Goal: Information Seeking & Learning: Learn about a topic

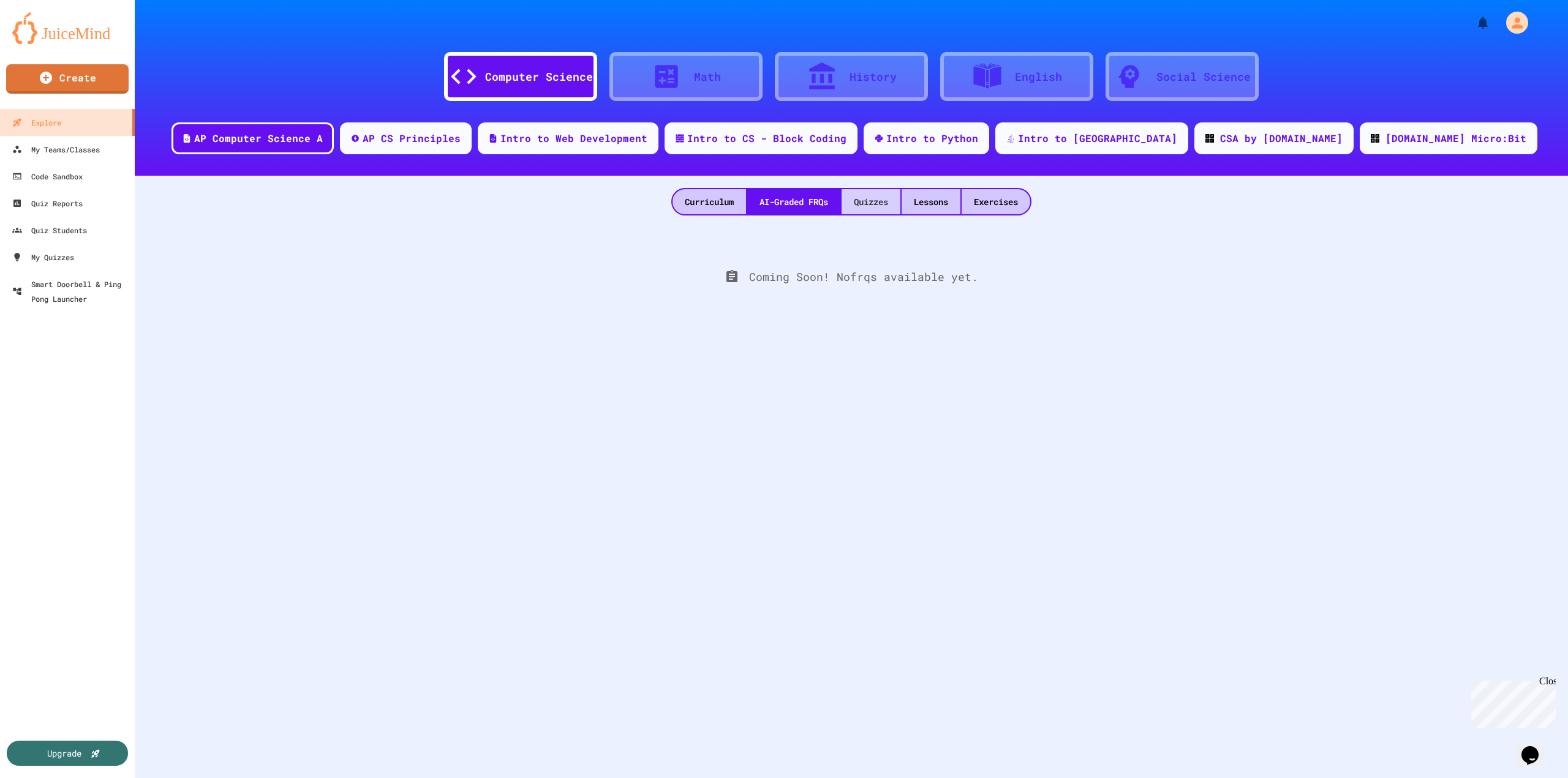
click at [882, 205] on div "Quizzes" at bounding box center [870, 202] width 59 height 25
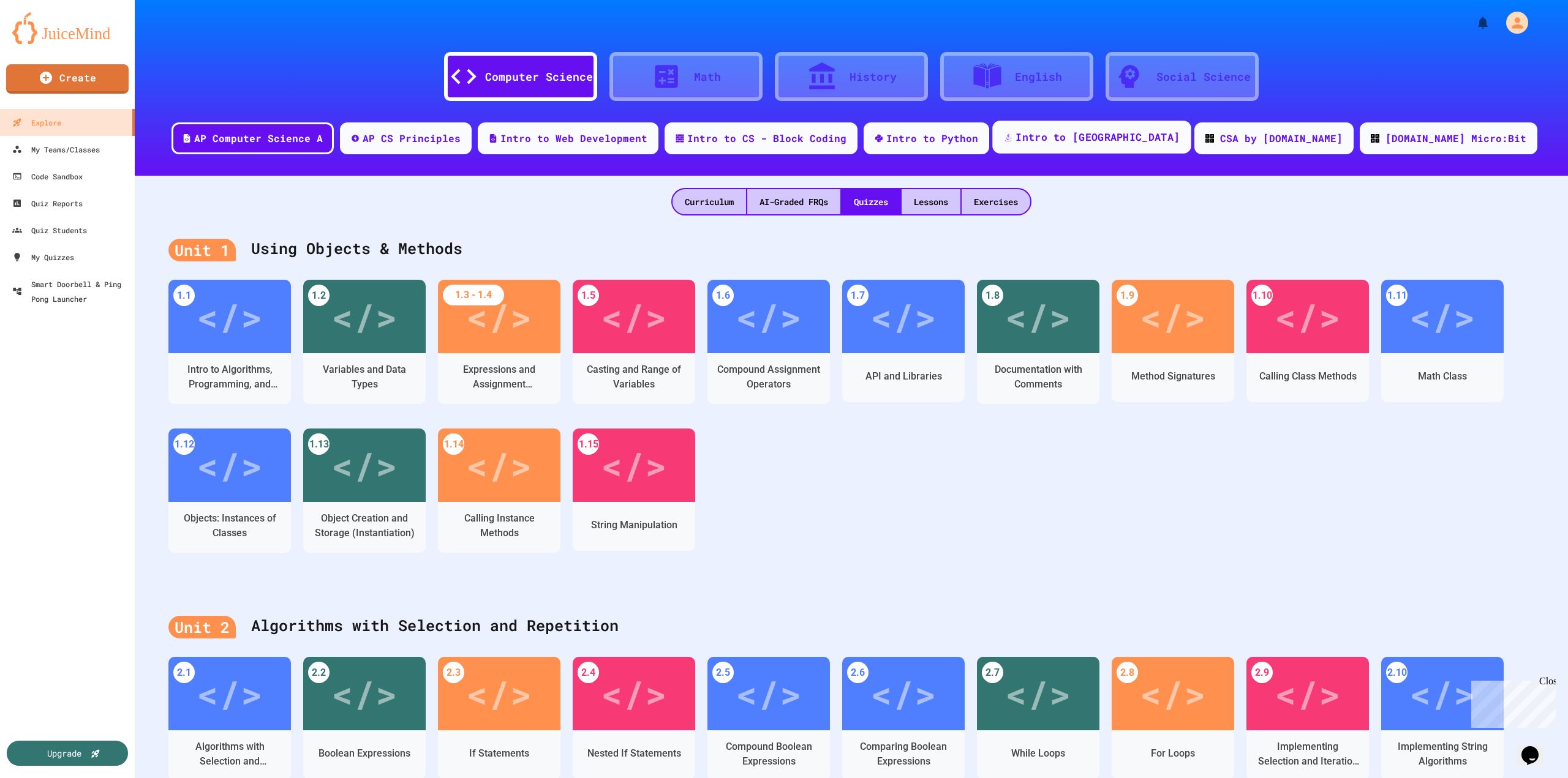
click at [1097, 129] on div "Intro to [GEOGRAPHIC_DATA]" at bounding box center [1091, 137] width 199 height 33
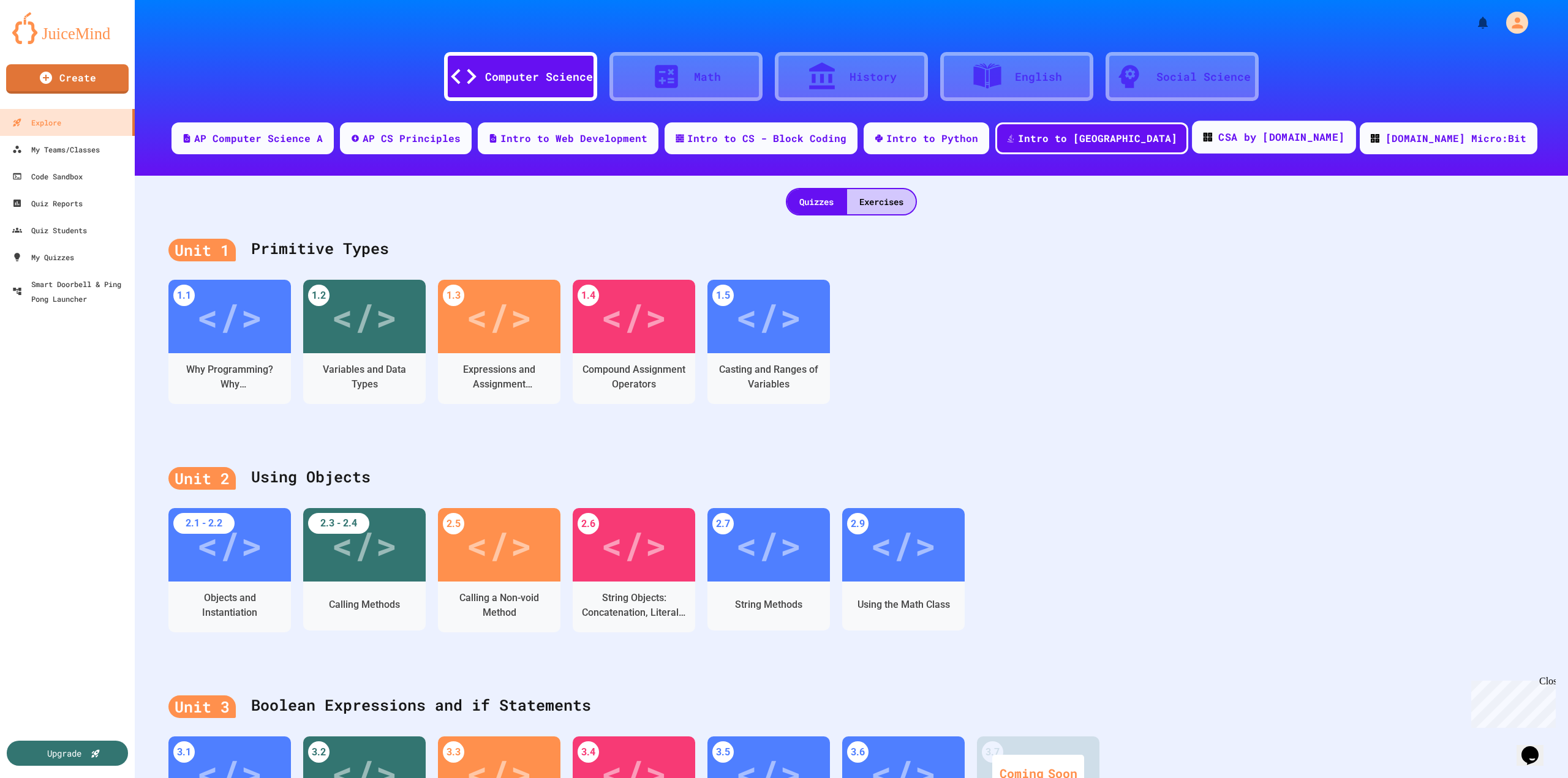
click at [1219, 141] on div "CSA by [DOMAIN_NAME]" at bounding box center [1282, 138] width 126 height 15
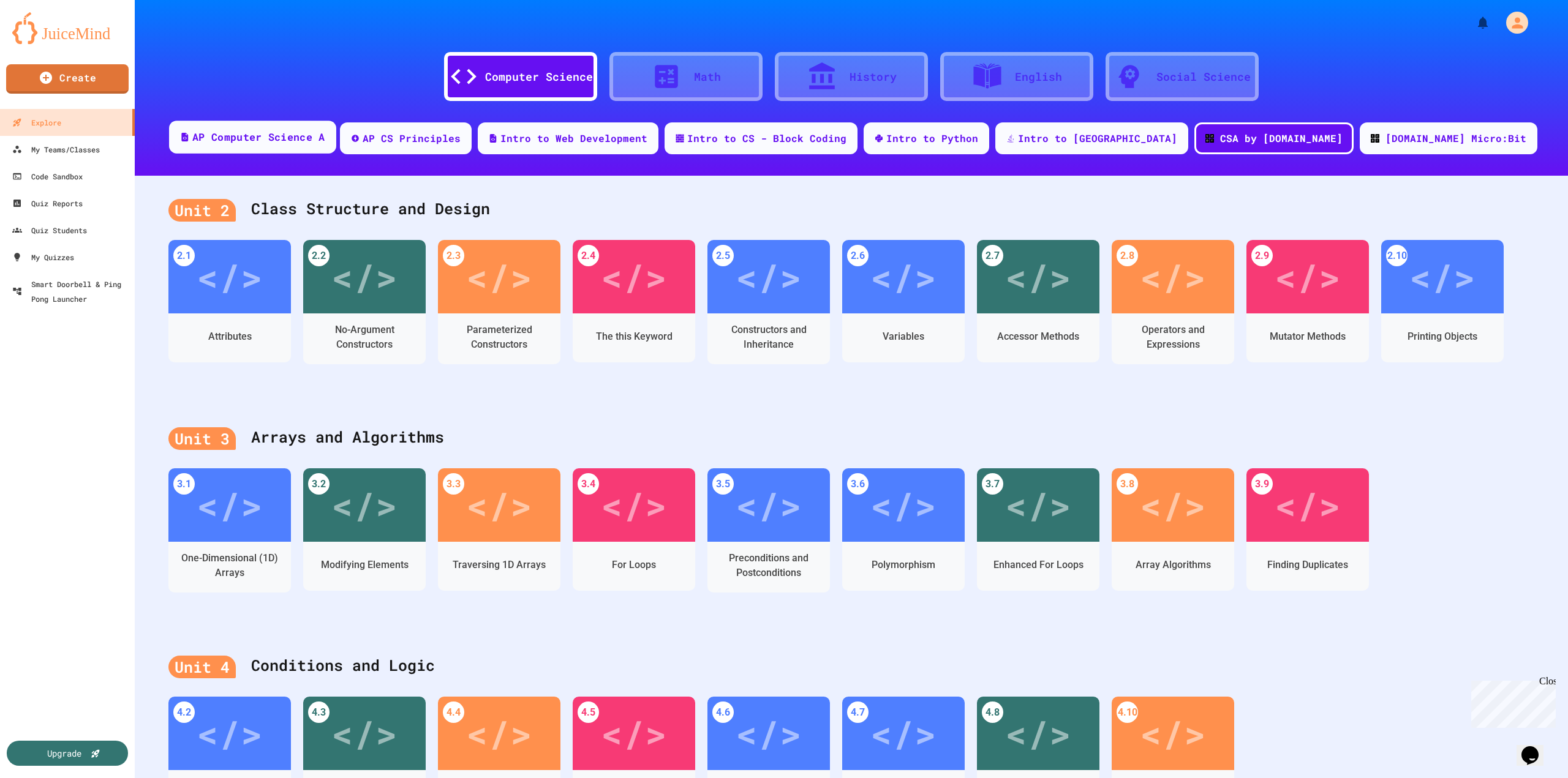
click at [325, 131] on div "AP Computer Science A" at bounding box center [258, 138] width 132 height 15
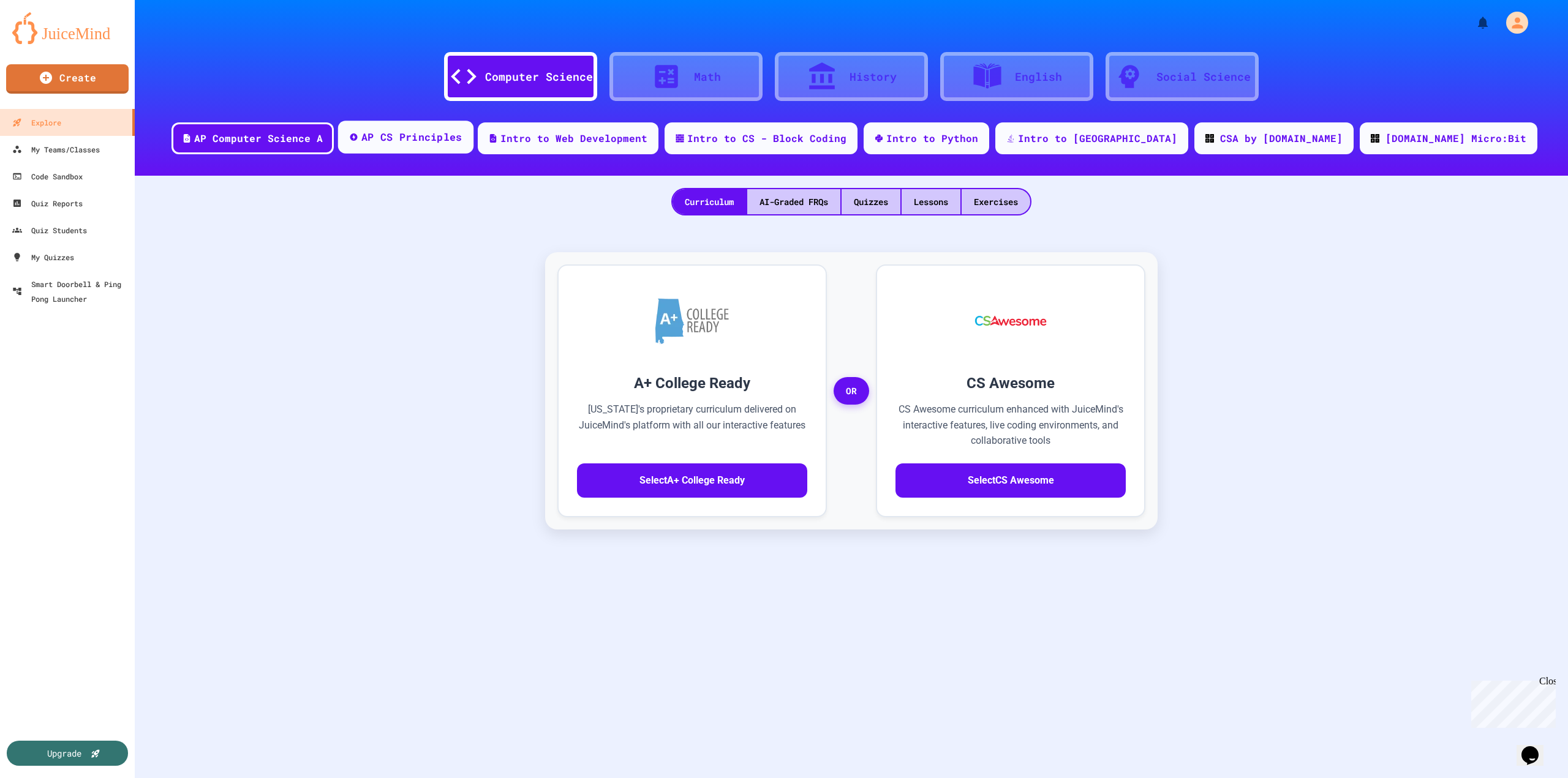
click at [462, 136] on div "AP CS Principles" at bounding box center [412, 138] width 101 height 15
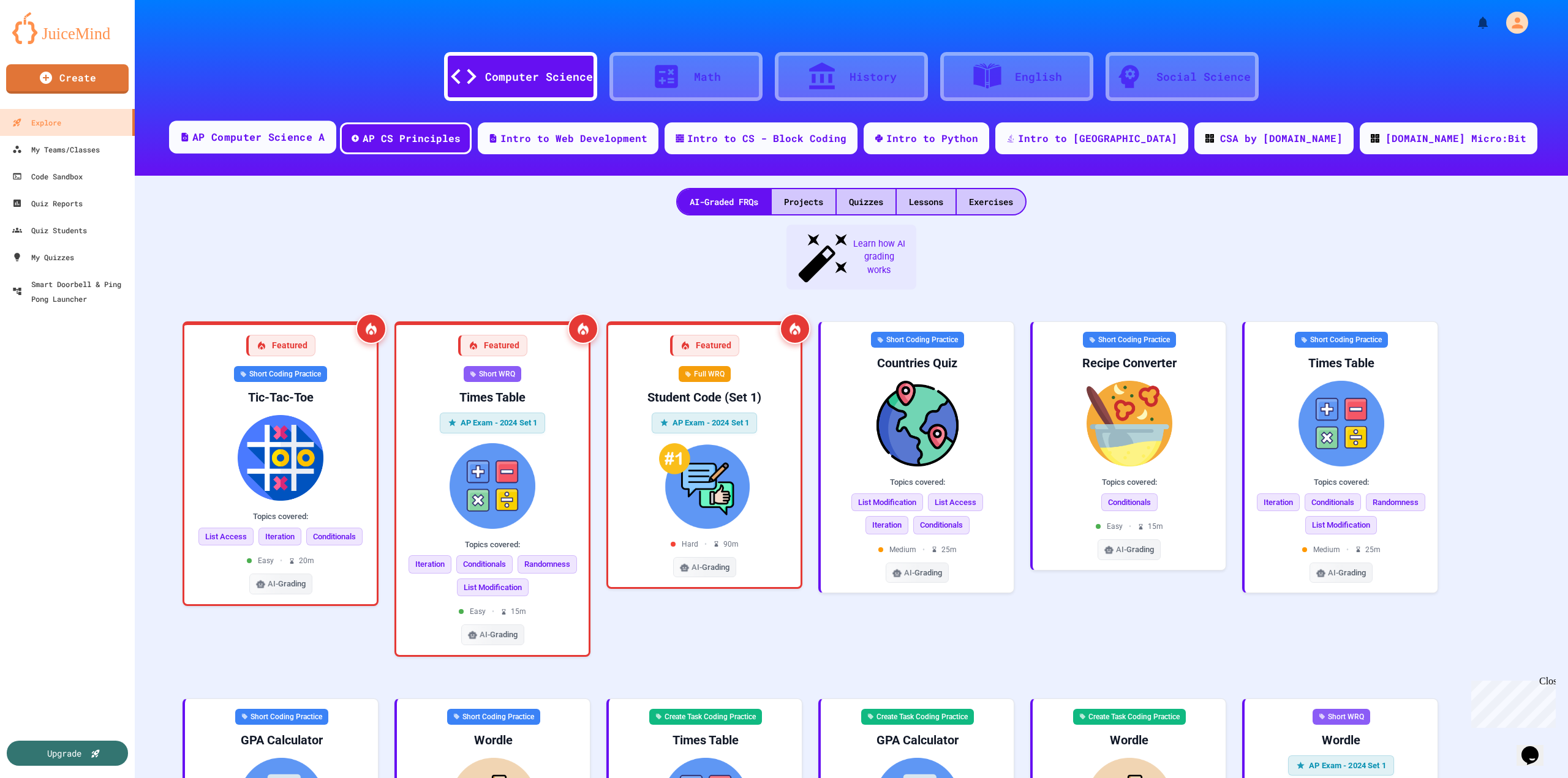
click at [336, 146] on div "AP Computer Science A" at bounding box center [253, 137] width 167 height 33
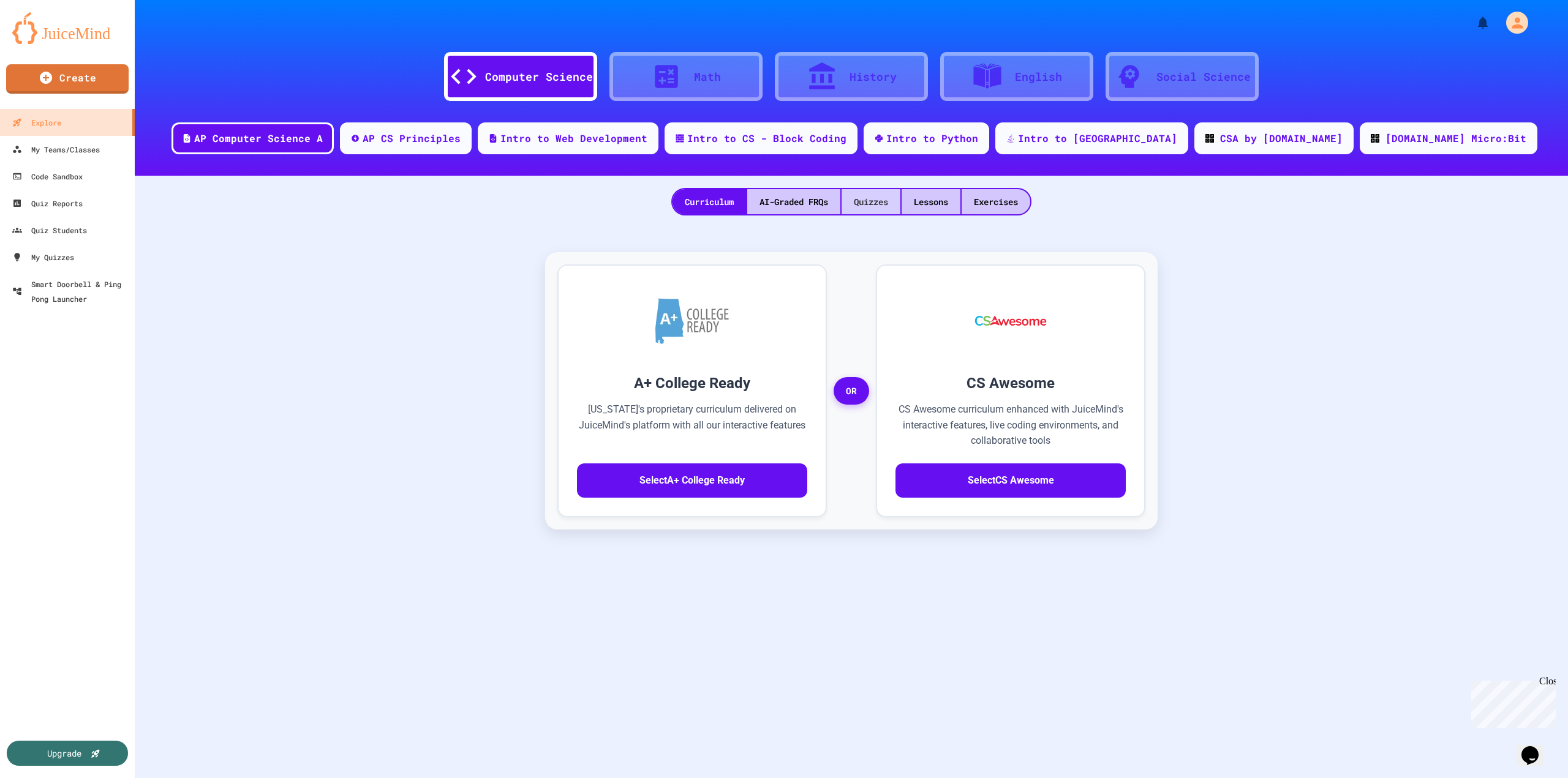
click at [861, 204] on div "Quizzes" at bounding box center [870, 202] width 59 height 25
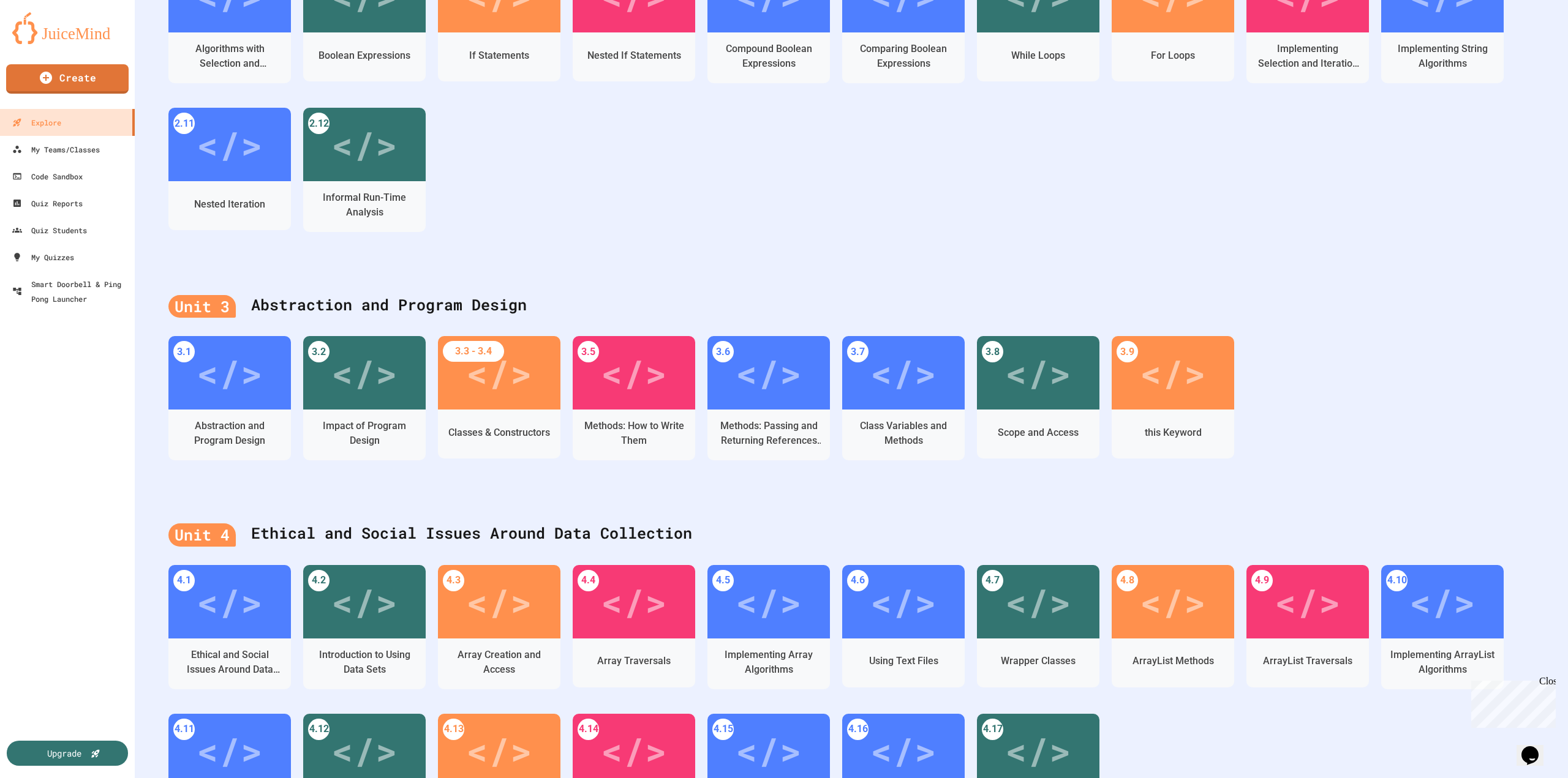
scroll to position [807, 0]
